Goal: Find specific page/section: Find specific page/section

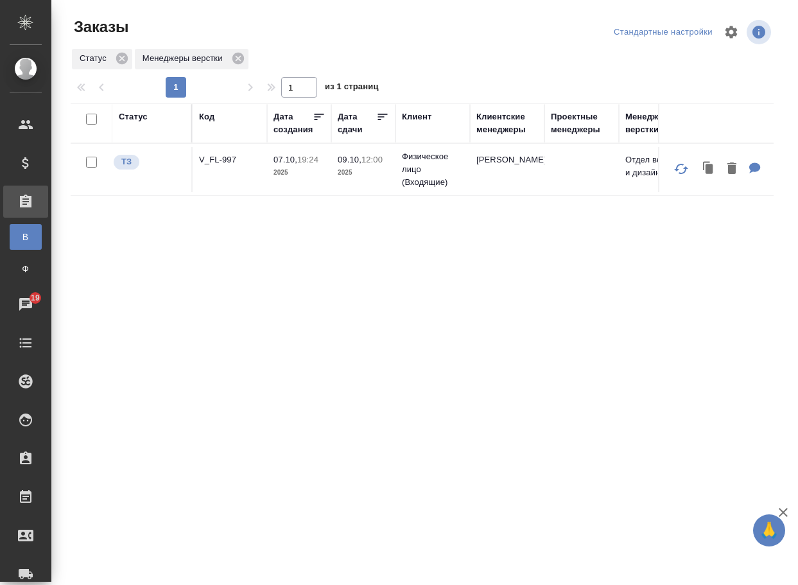
click at [241, 371] on div "Статус Код Дата создания Дата сдачи Клиент Клиентские менеджеры Проектные менед…" at bounding box center [422, 334] width 703 height 462
